Goal: Transaction & Acquisition: Purchase product/service

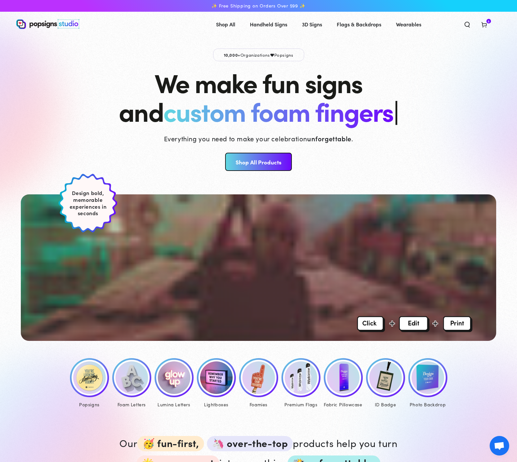
click at [346, 389] on img at bounding box center [343, 377] width 33 height 33
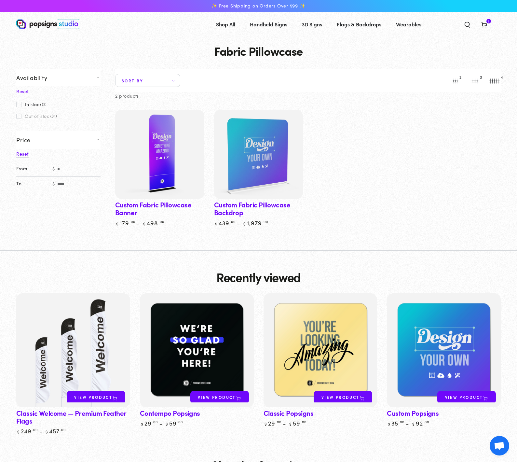
click at [150, 194] on img at bounding box center [160, 154] width 92 height 92
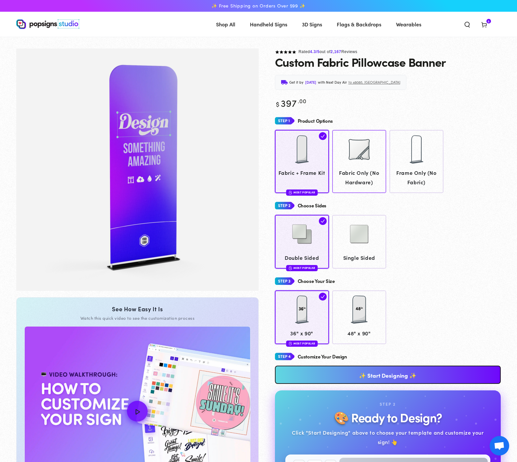
click at [360, 158] on img at bounding box center [359, 149] width 33 height 33
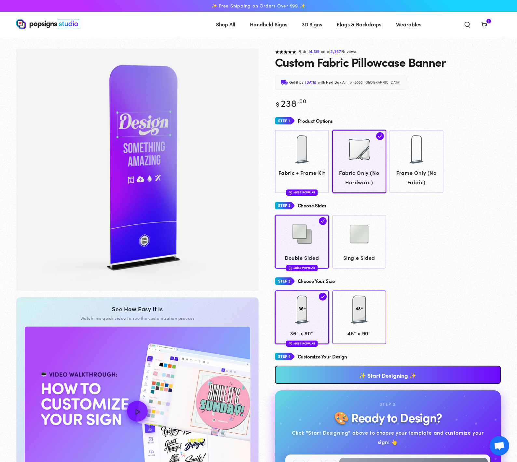
click at [355, 325] on div at bounding box center [359, 309] width 33 height 33
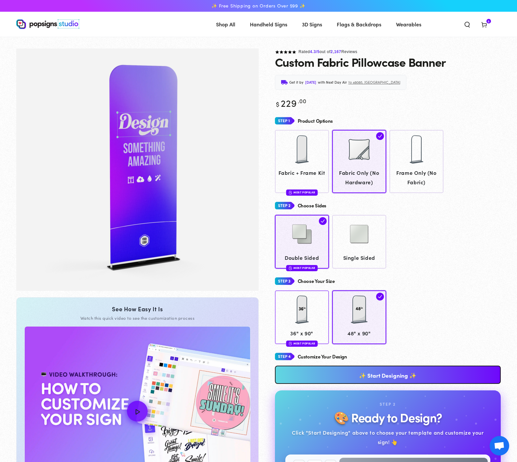
click at [293, 312] on div at bounding box center [302, 310] width 48 height 33
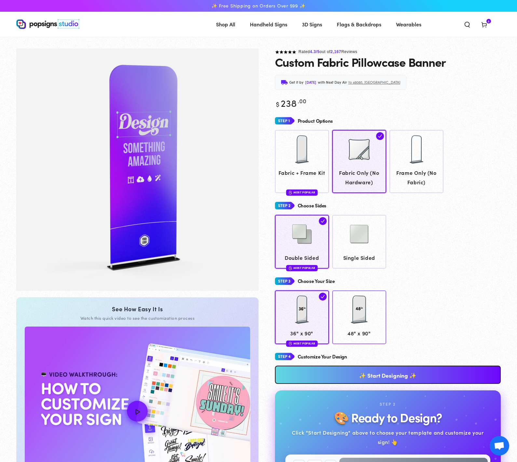
click at [360, 319] on div at bounding box center [359, 309] width 33 height 33
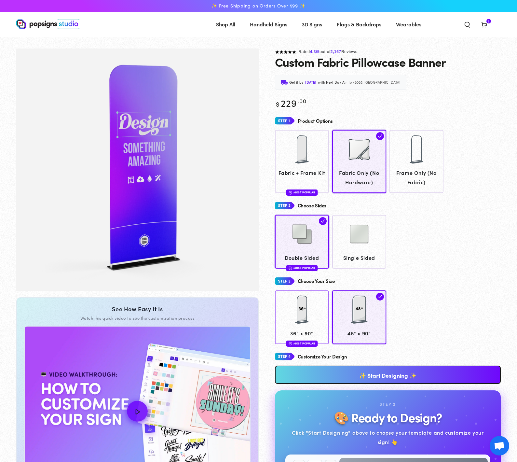
click at [307, 302] on div at bounding box center [302, 309] width 33 height 33
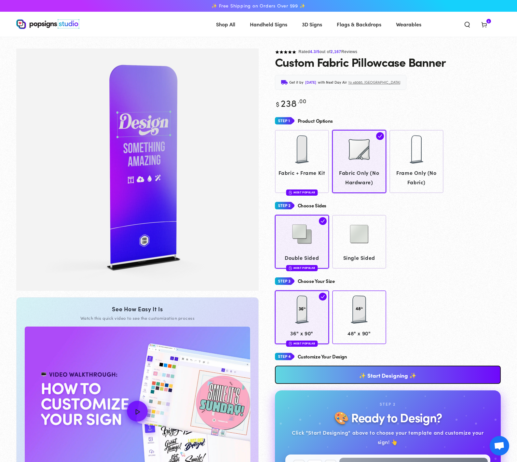
click at [357, 324] on div at bounding box center [359, 309] width 33 height 33
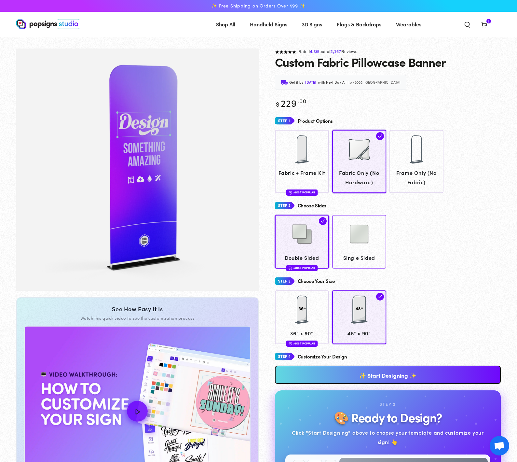
click at [357, 234] on img at bounding box center [359, 234] width 33 height 33
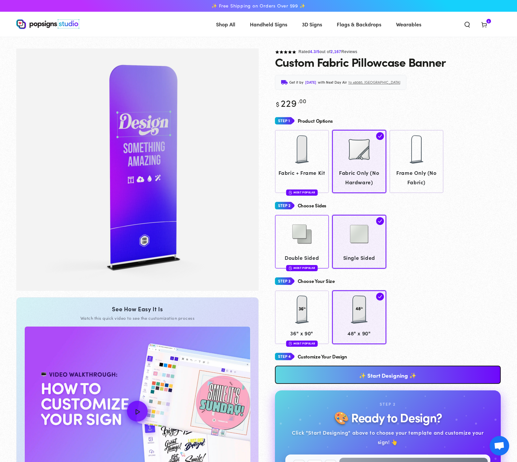
click at [295, 248] on img at bounding box center [302, 234] width 33 height 33
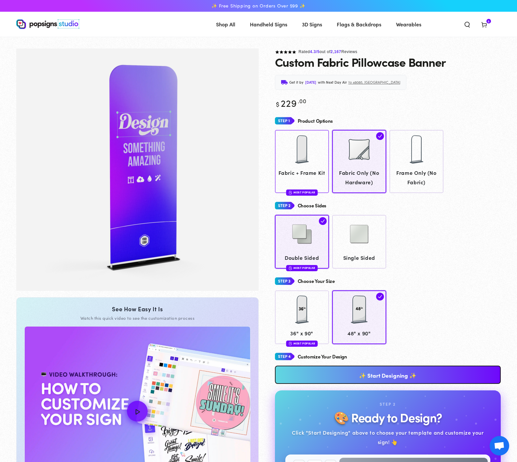
click at [307, 166] on div at bounding box center [302, 150] width 48 height 33
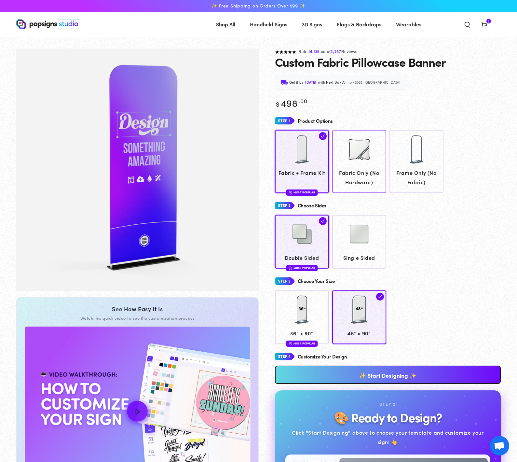
click at [352, 166] on link "Fabric Only (No Hardware)" at bounding box center [359, 161] width 54 height 63
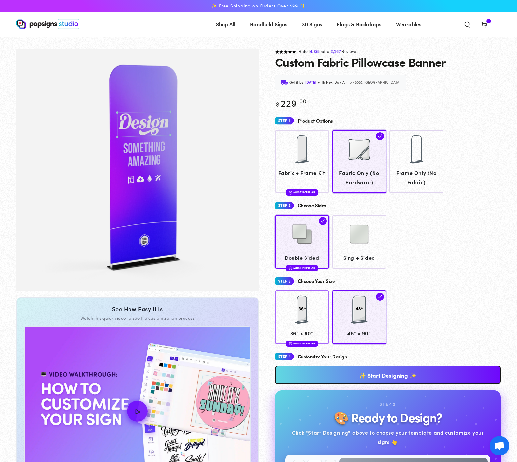
click at [299, 305] on img at bounding box center [302, 309] width 33 height 33
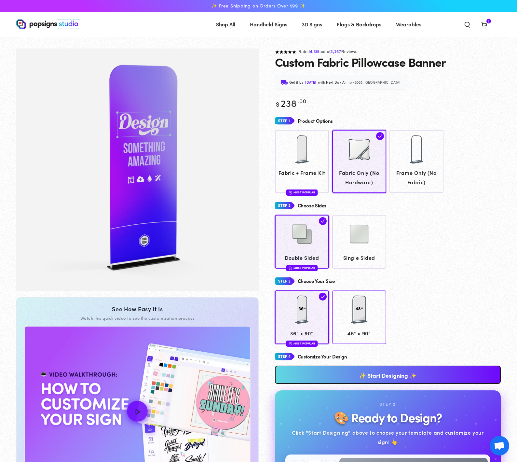
click at [363, 299] on div at bounding box center [359, 309] width 33 height 33
